Goal: Find specific page/section: Find specific page/section

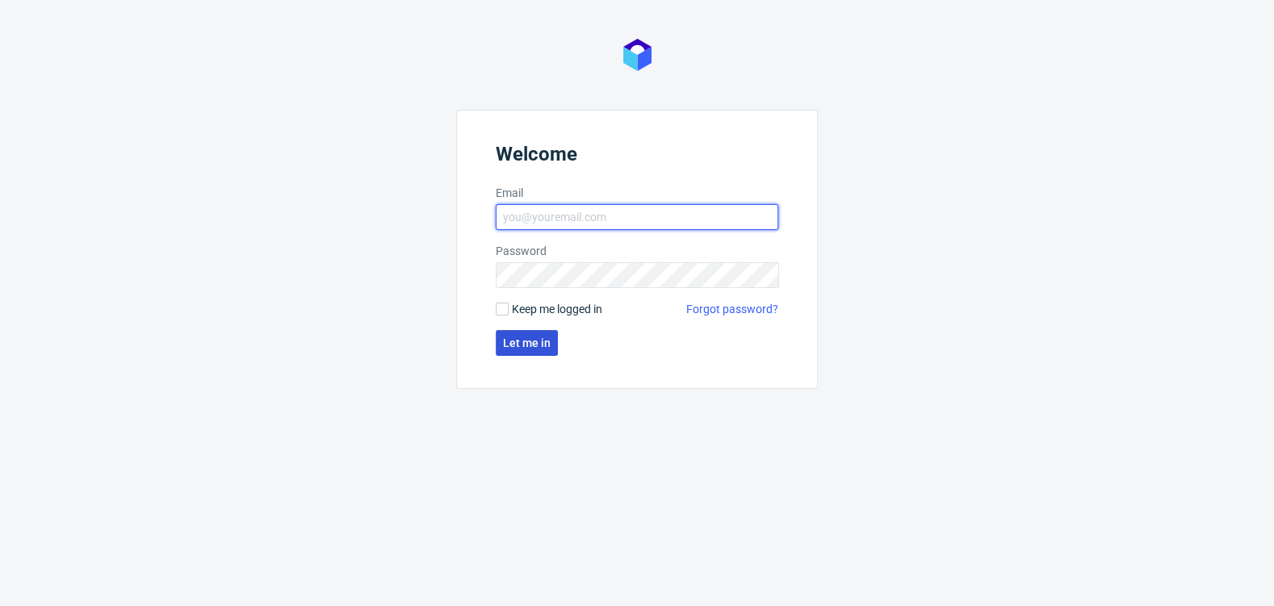
type input "[EMAIL_ADDRESS][DOMAIN_NAME]"
click at [511, 342] on span "Let me in" at bounding box center [527, 343] width 48 height 11
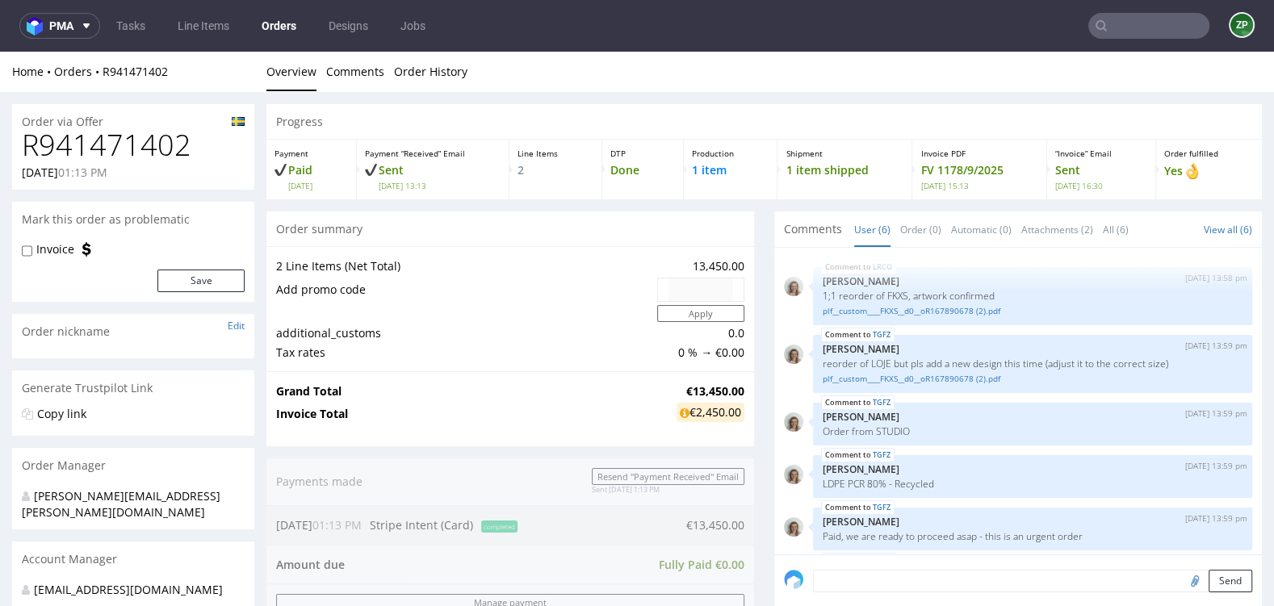
scroll to position [58, 0]
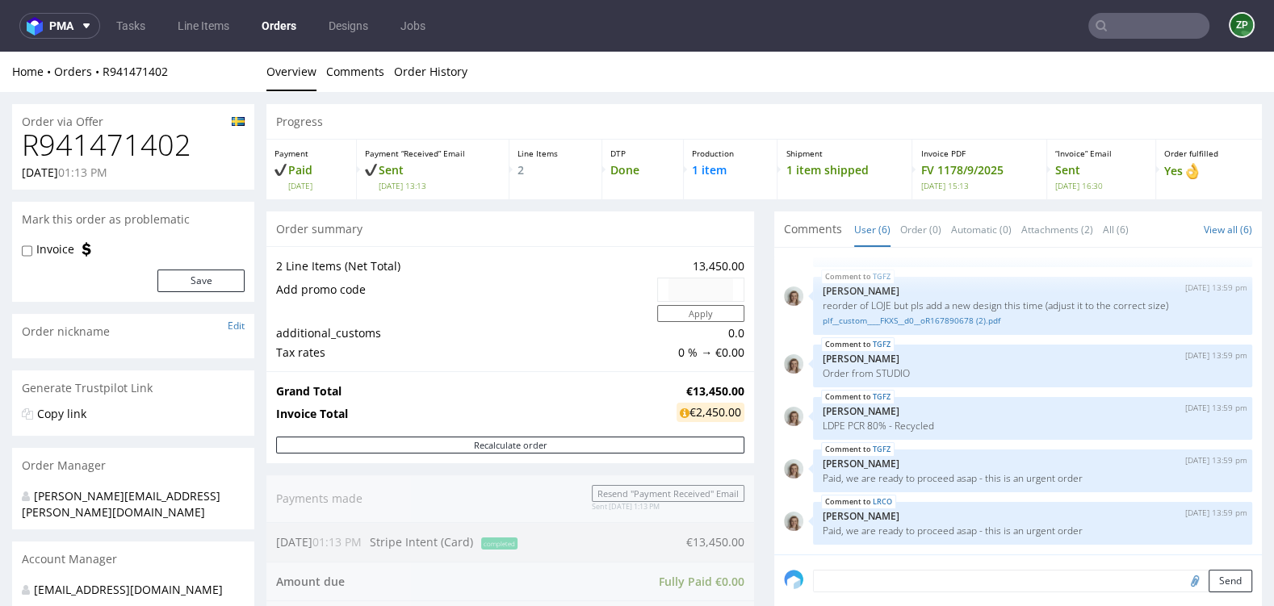
click at [275, 32] on link "Orders" at bounding box center [279, 26] width 54 height 26
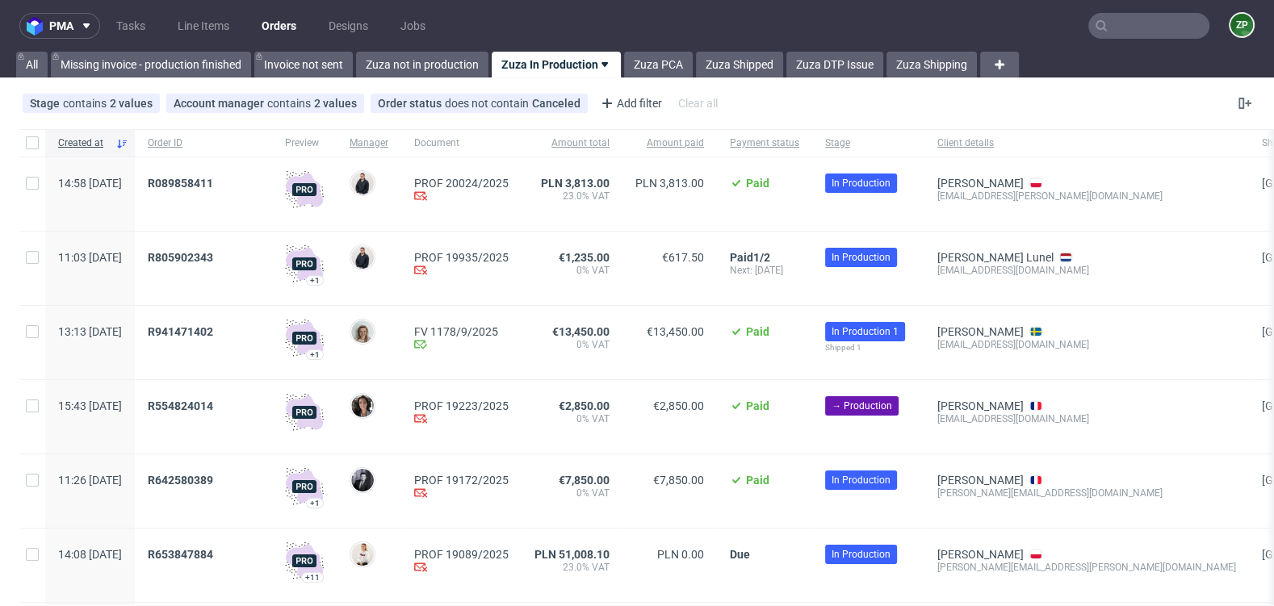
click at [1152, 34] on input "text" at bounding box center [1149, 26] width 121 height 26
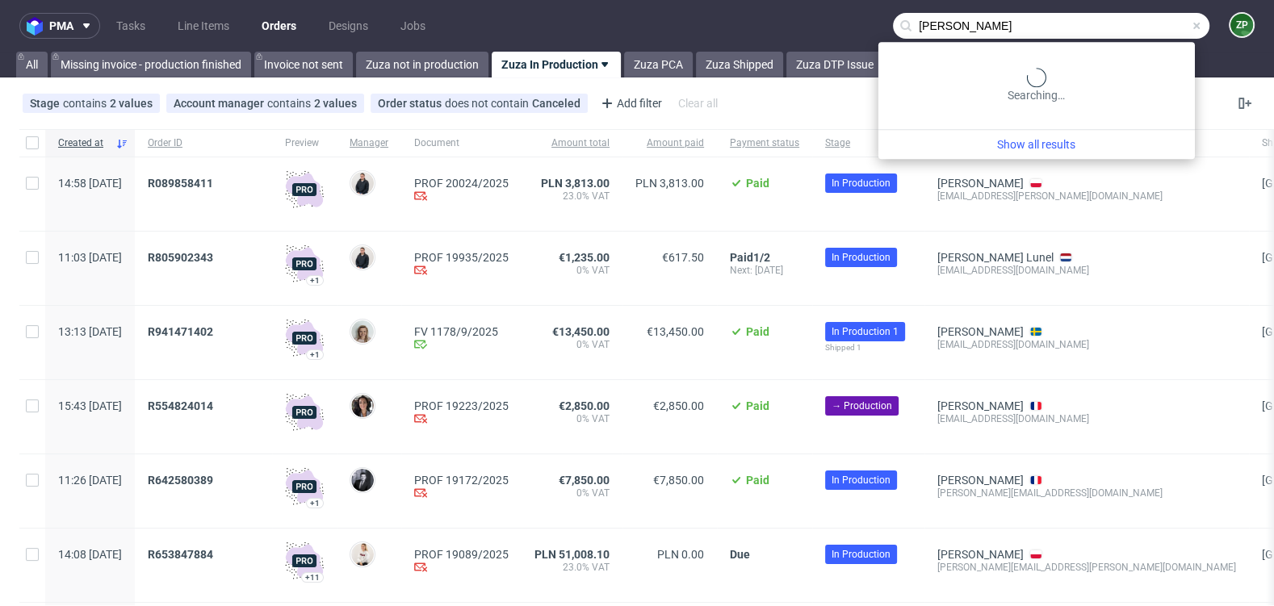
type input "[PERSON_NAME]"
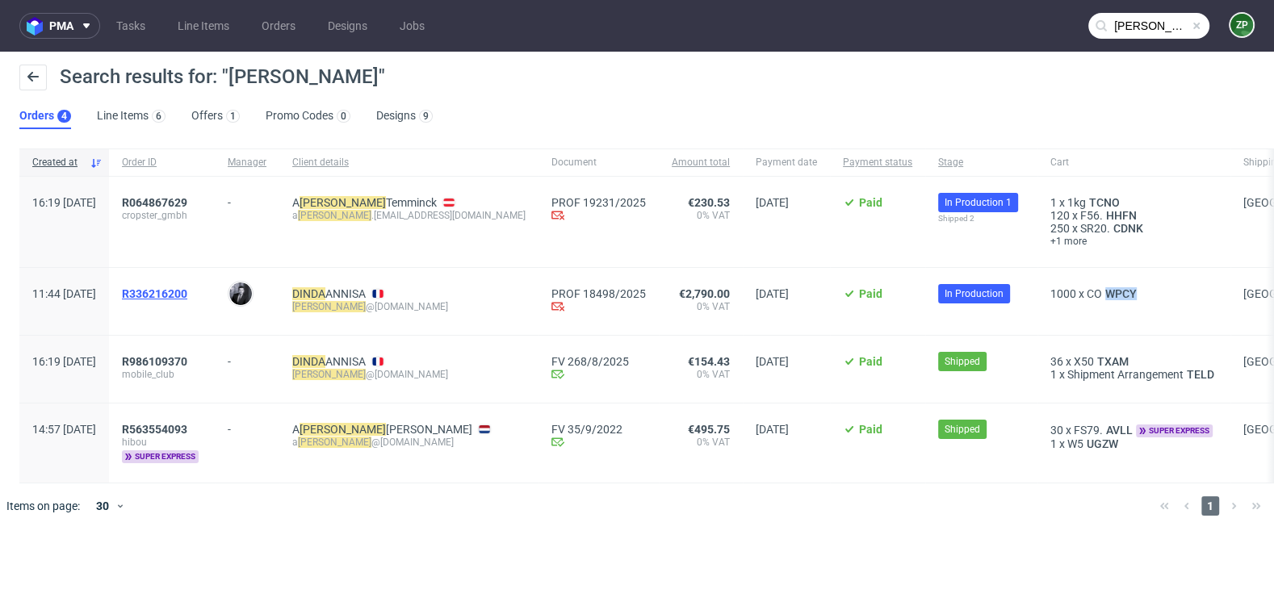
click at [187, 293] on span "R336216200" at bounding box center [154, 294] width 65 height 13
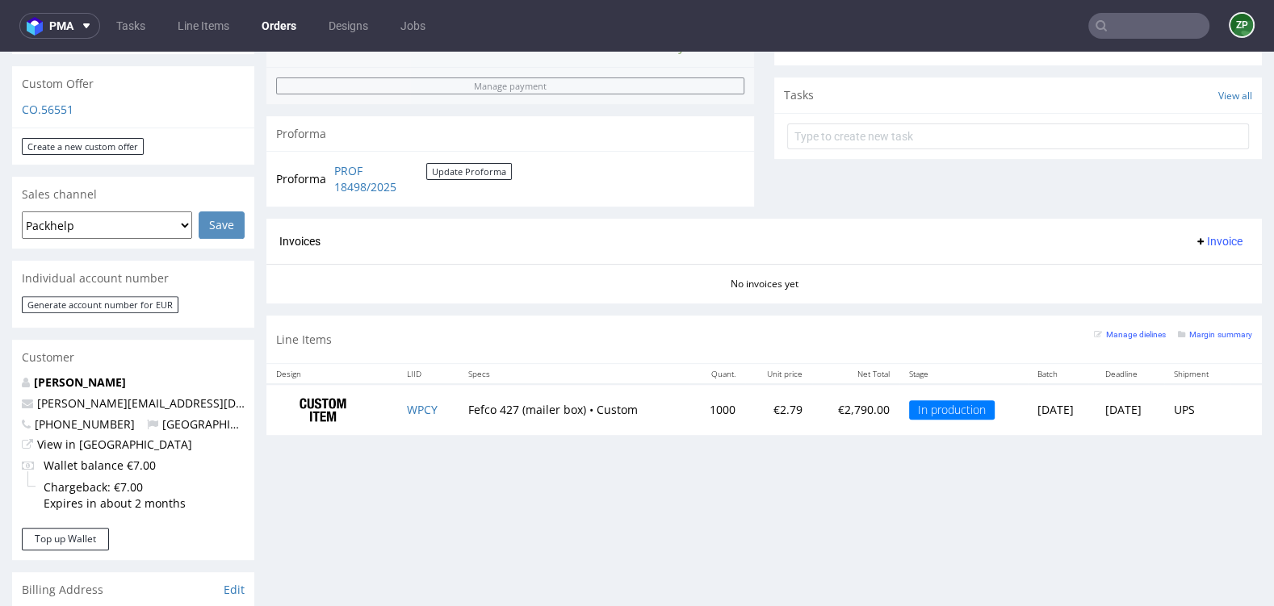
scroll to position [558, 0]
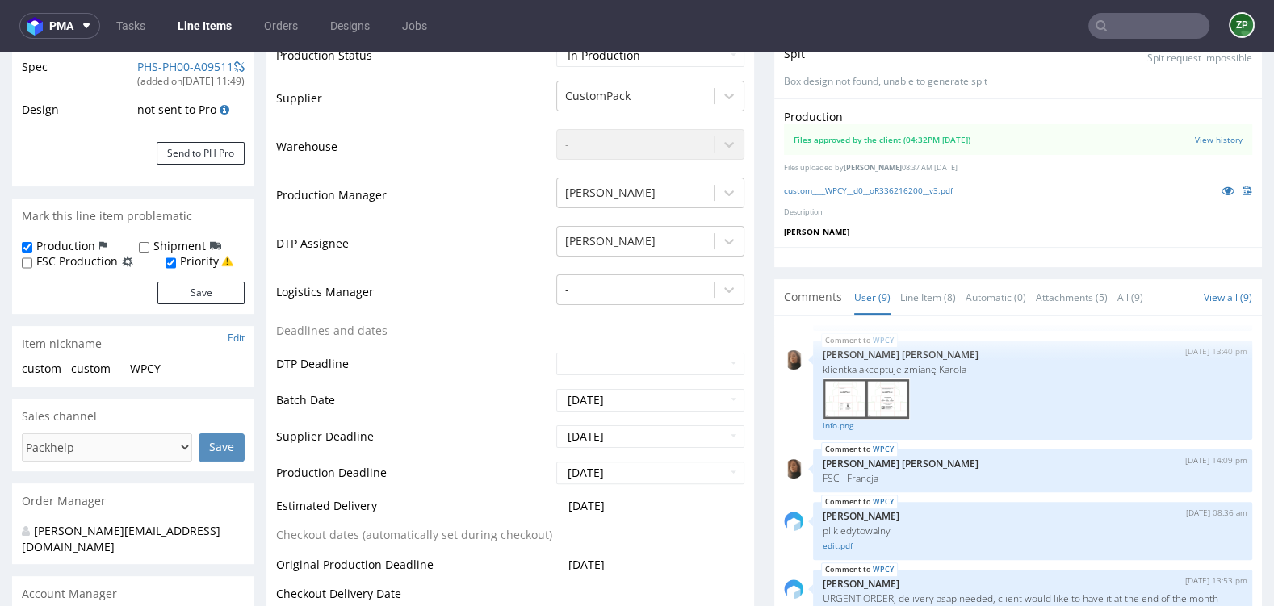
scroll to position [316, 0]
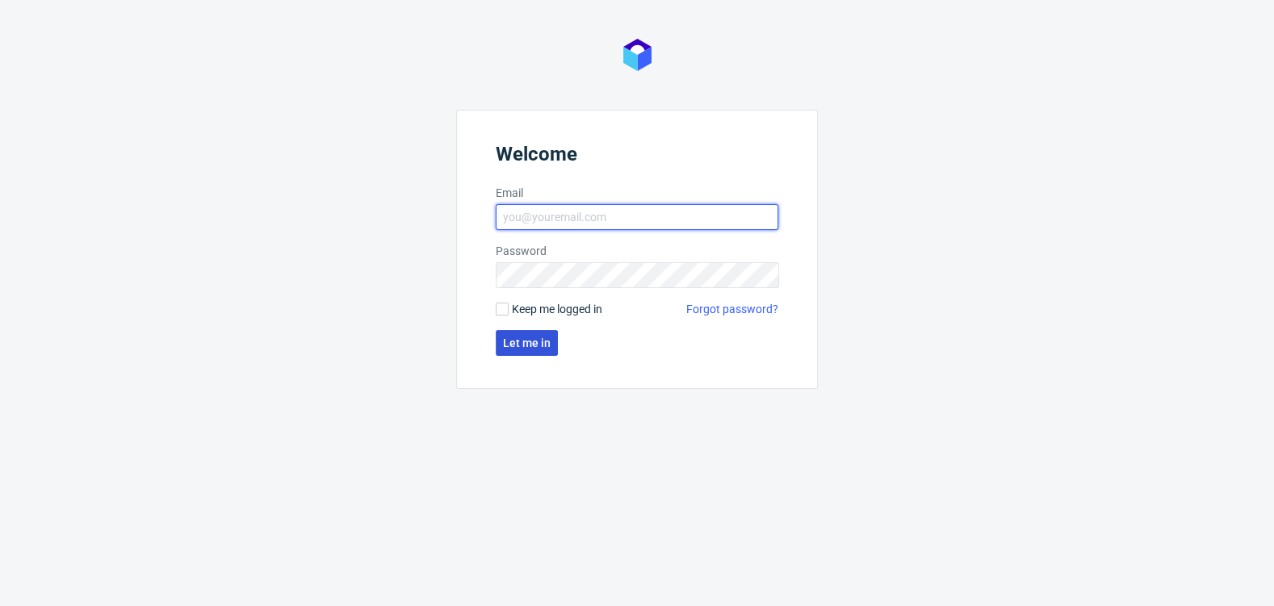
type input "zuzanna.pawlicka-sabak@packhelp.com"
click at [528, 345] on span "Let me in" at bounding box center [527, 343] width 48 height 11
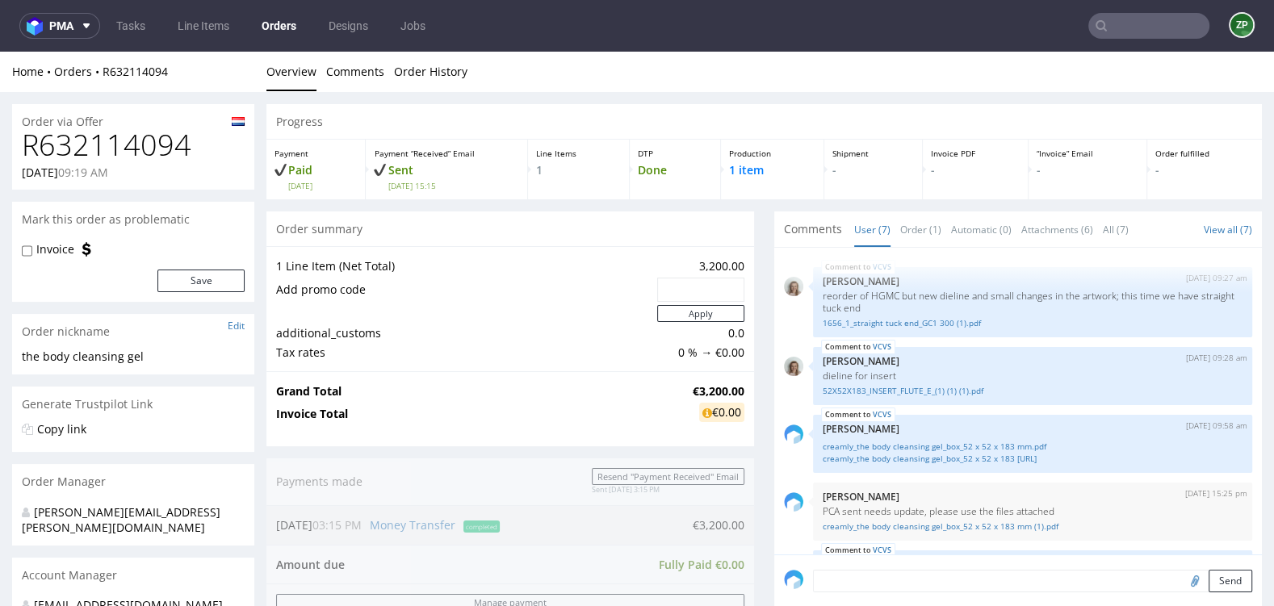
scroll to position [279, 0]
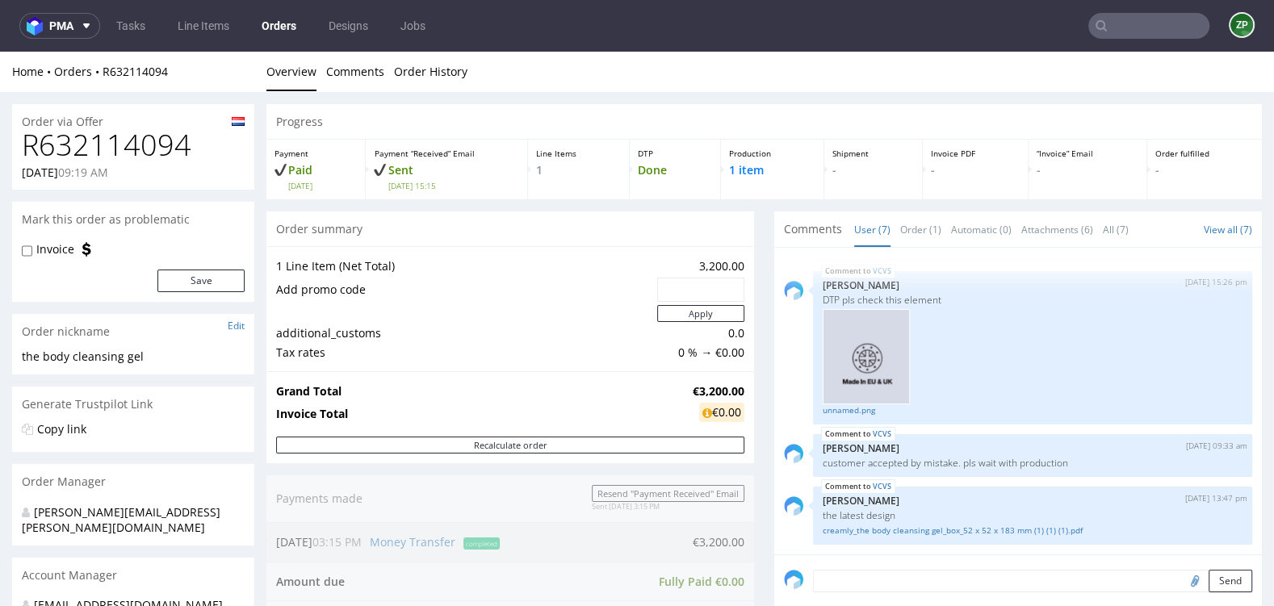
click at [284, 29] on link "Orders" at bounding box center [279, 26] width 54 height 26
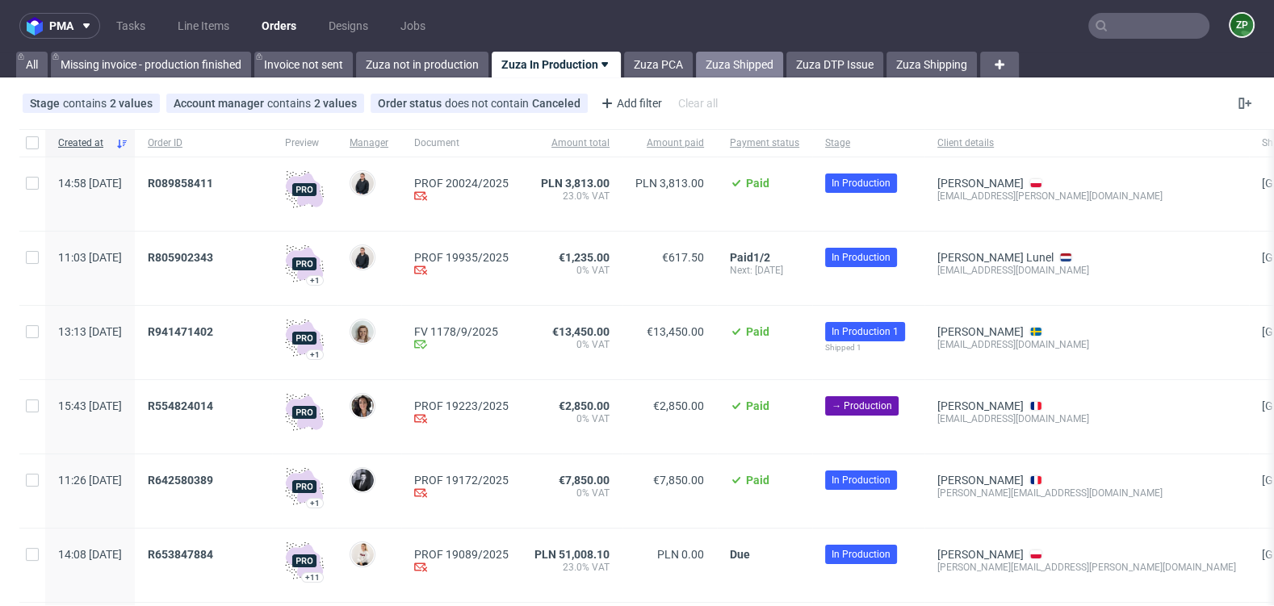
click at [736, 63] on link "Zuza Shipped" at bounding box center [739, 65] width 87 height 26
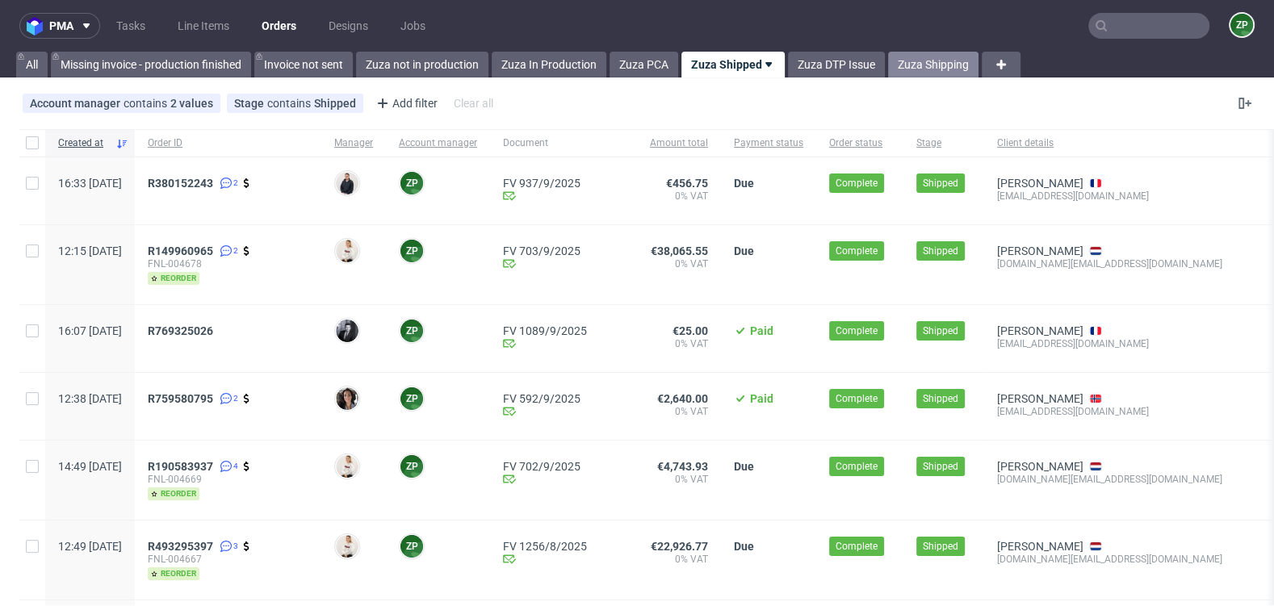
click at [907, 68] on link "Zuza Shipping" at bounding box center [933, 65] width 90 height 26
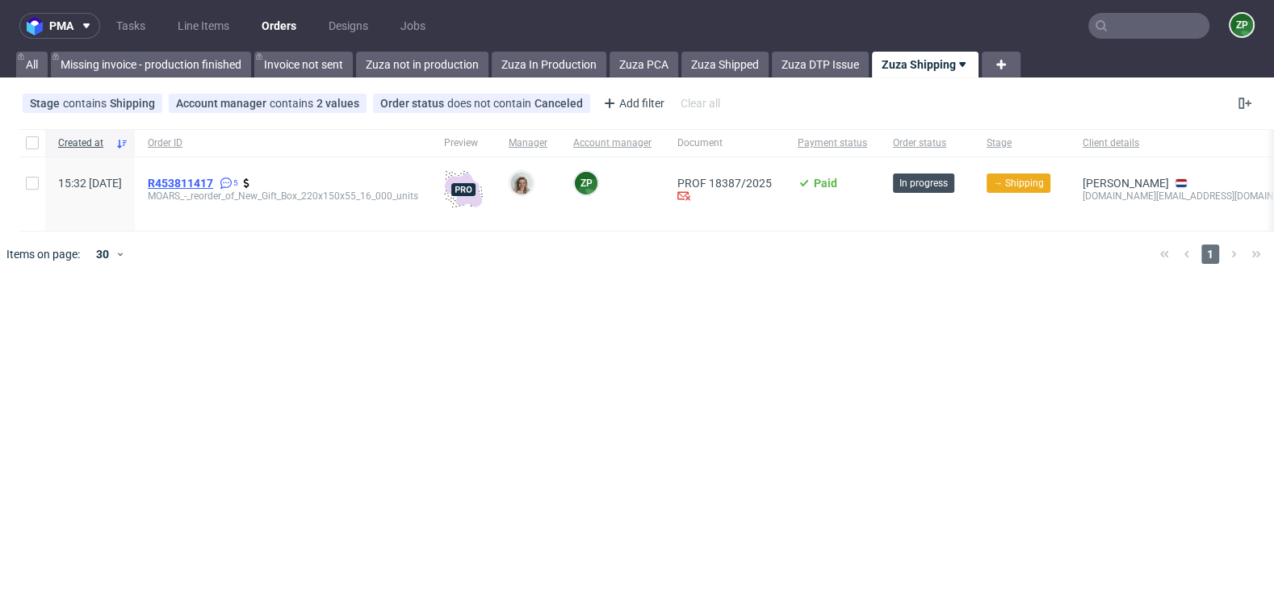
click at [212, 179] on span "R453811417" at bounding box center [180, 183] width 65 height 13
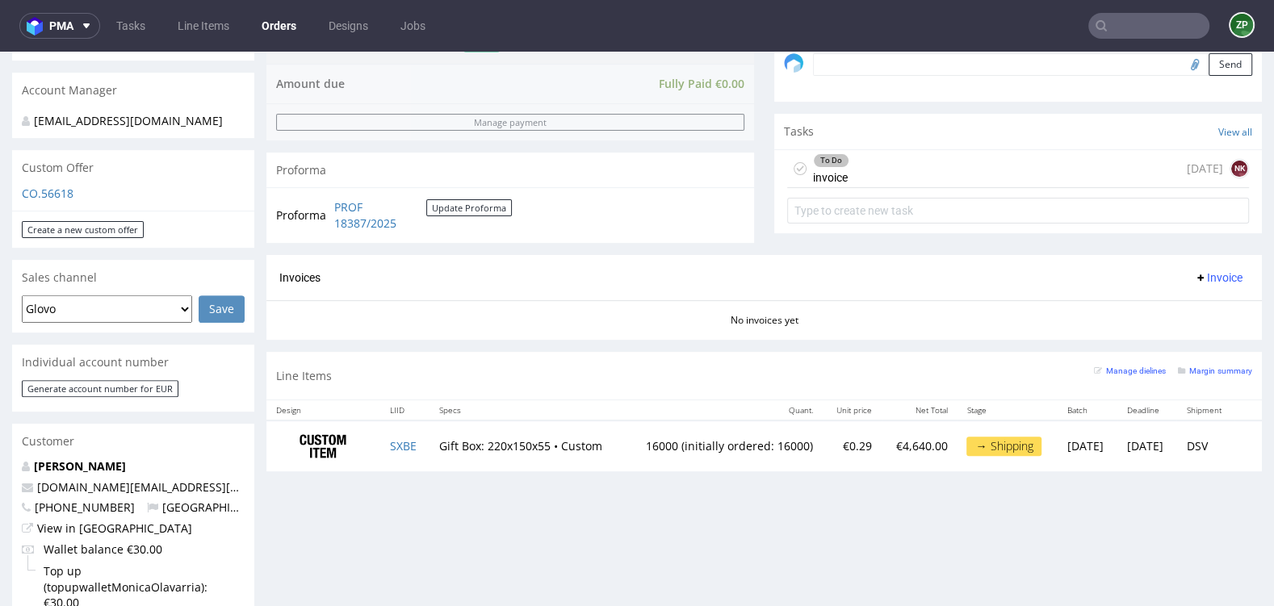
scroll to position [514, 0]
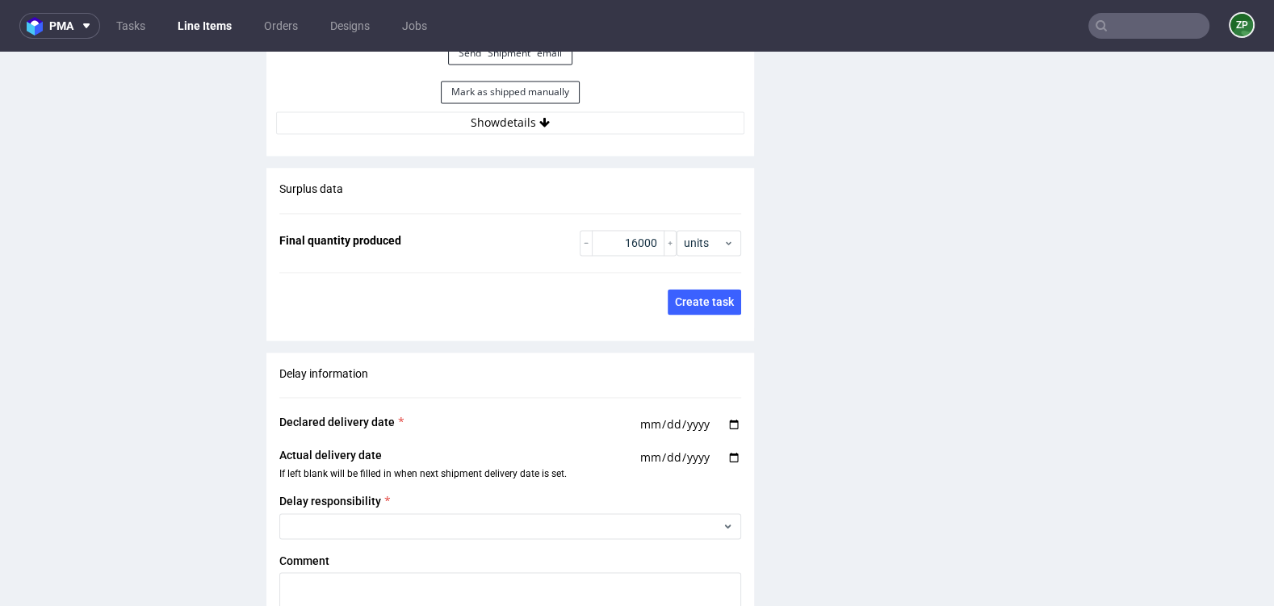
scroll to position [2420, 0]
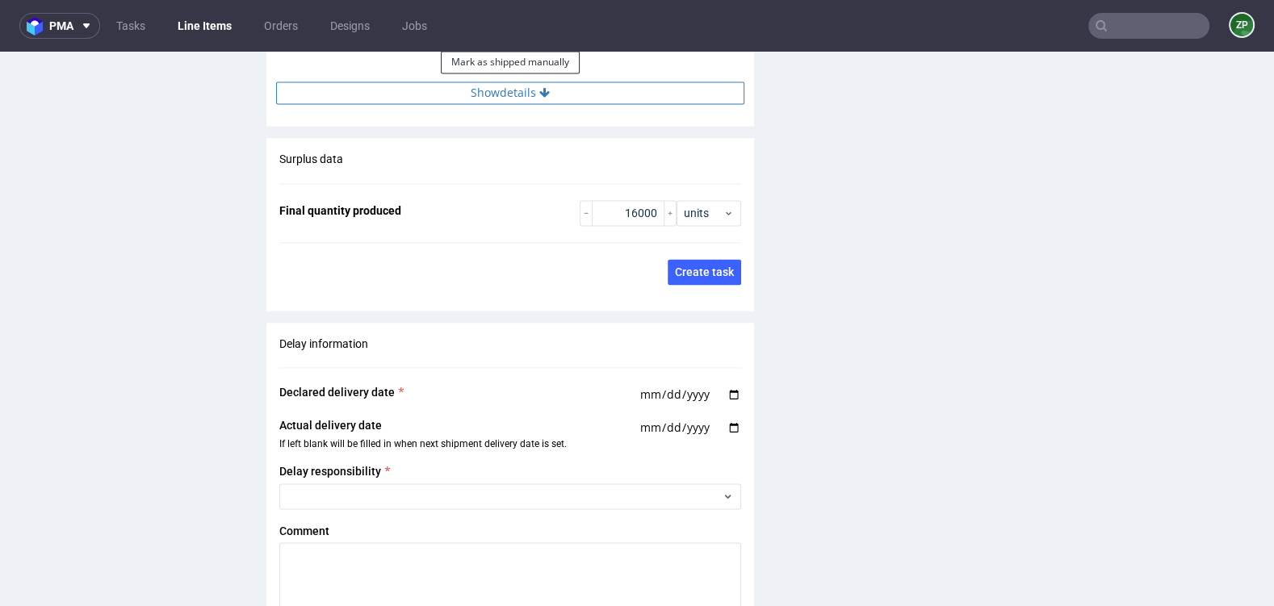
click at [542, 82] on button "Show details" at bounding box center [510, 93] width 468 height 23
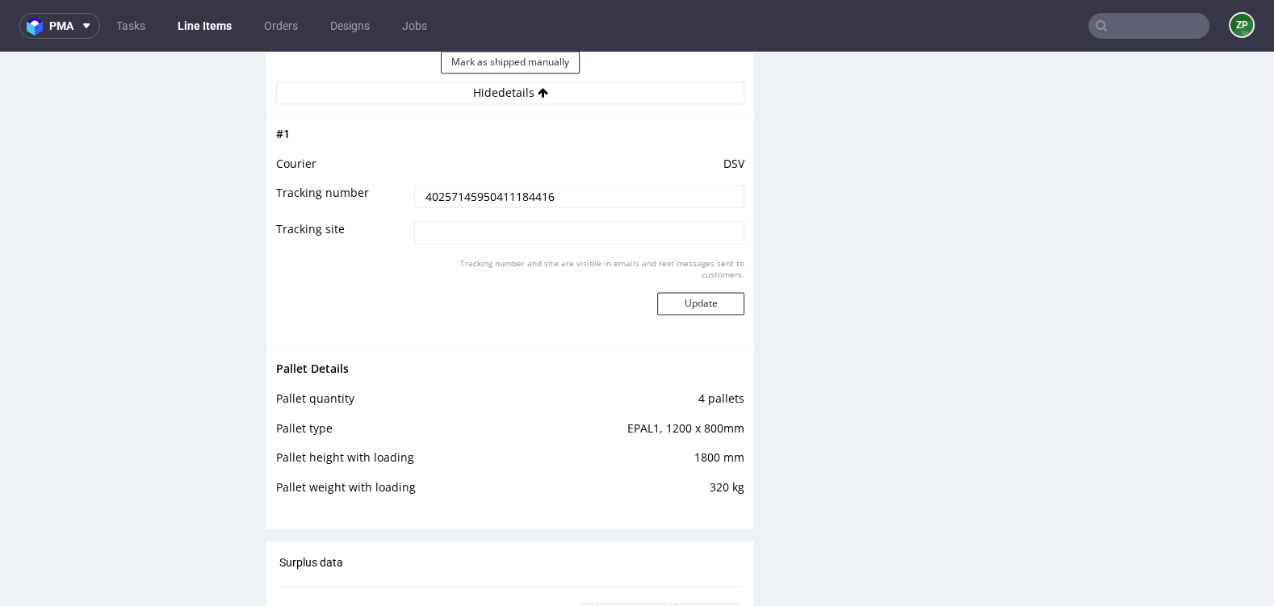
click at [459, 191] on input "40257145950411184416" at bounding box center [579, 196] width 330 height 23
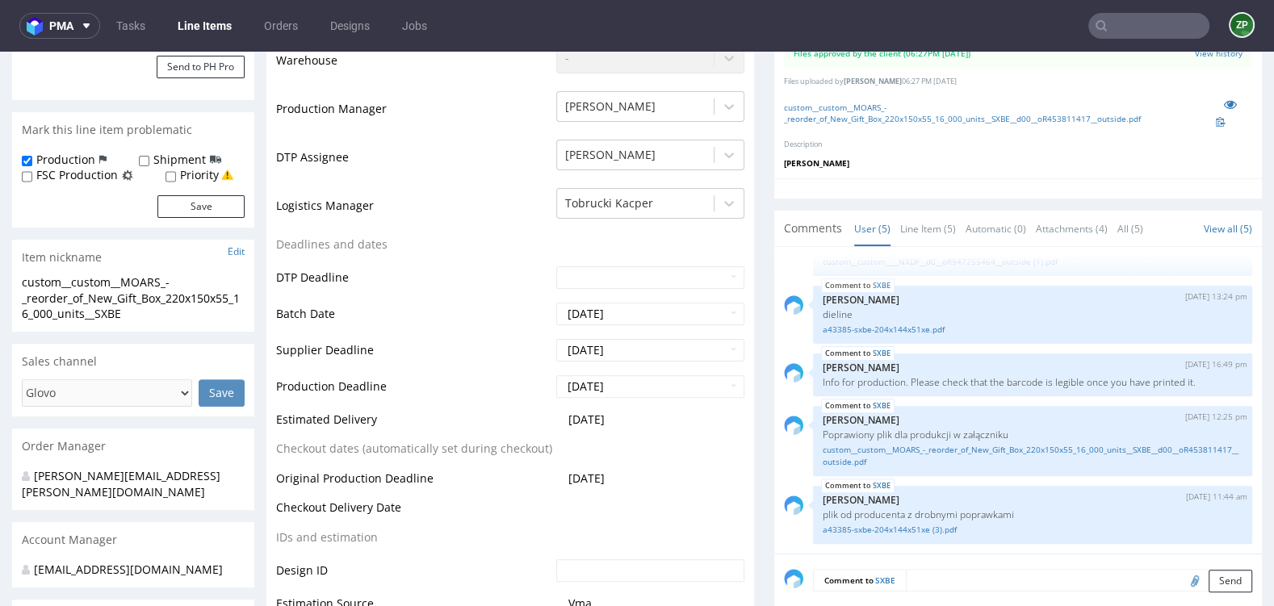
scroll to position [0, 0]
